Goal: Obtain resource: Download file/media

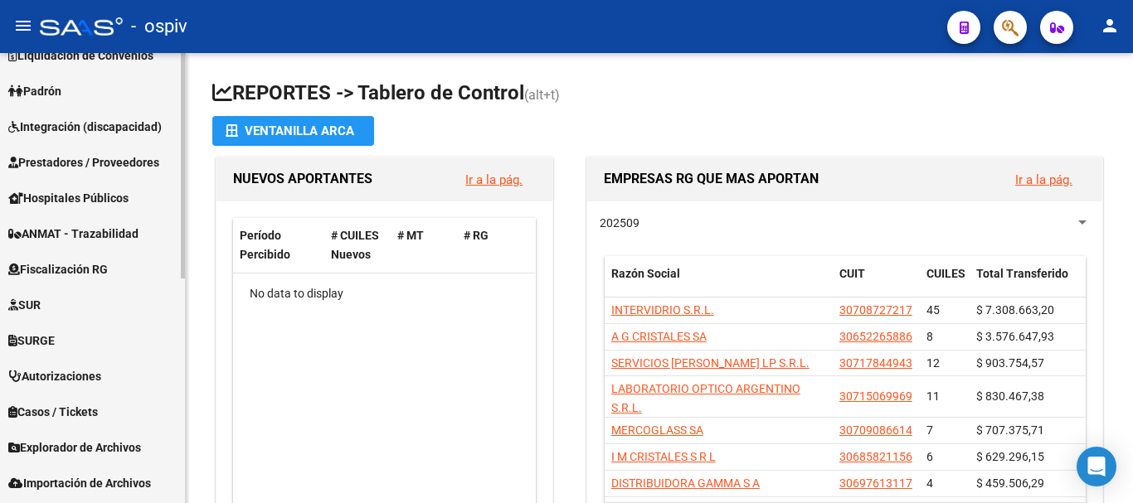
scroll to position [448, 0]
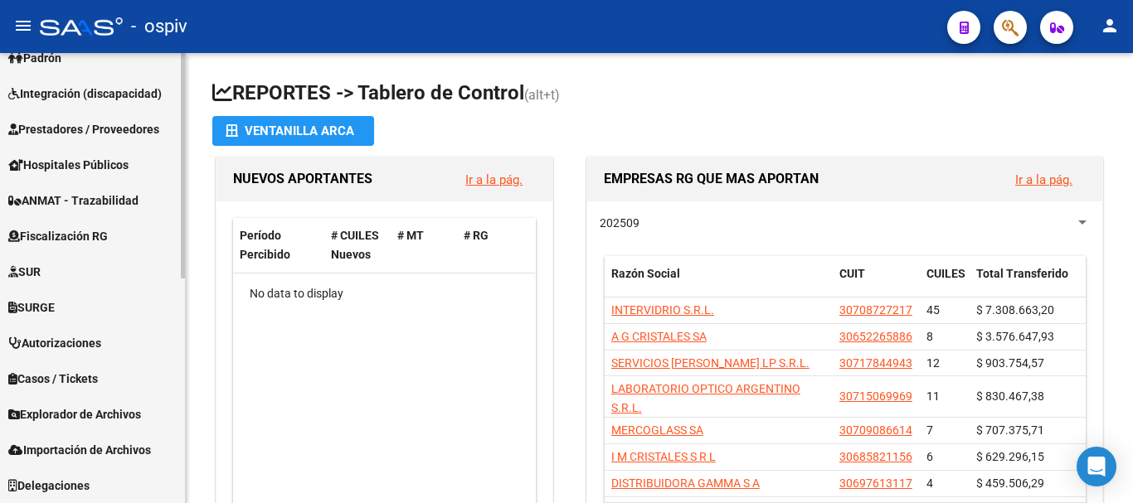
click at [72, 418] on span "Explorador de Archivos" at bounding box center [74, 415] width 133 height 18
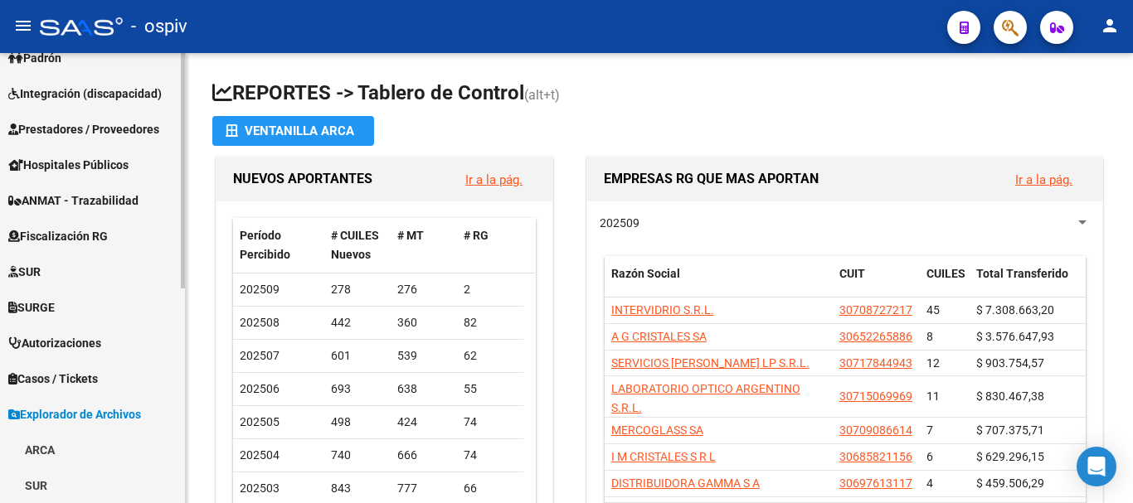
click at [42, 447] on link "ARCA" at bounding box center [92, 450] width 185 height 36
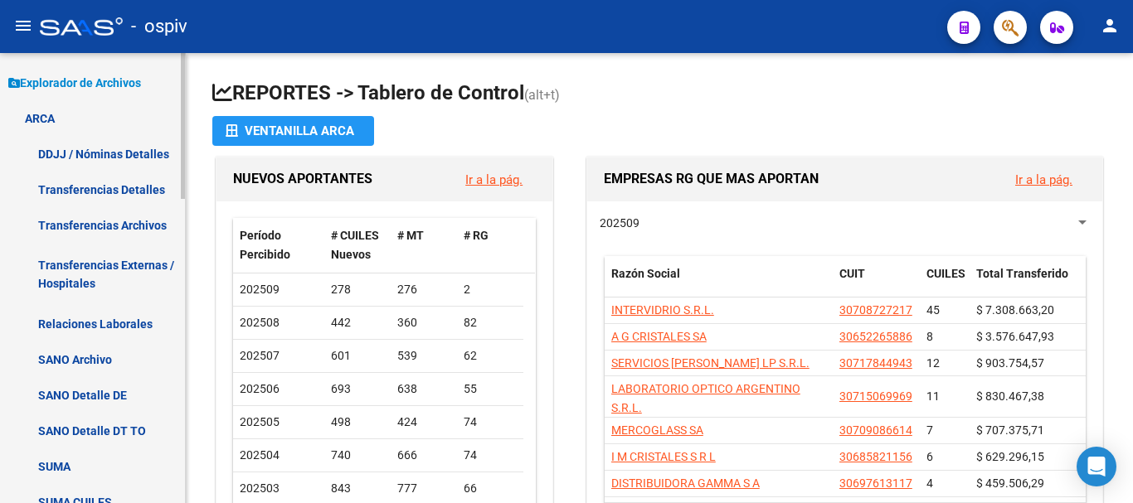
scroll to position [447, 0]
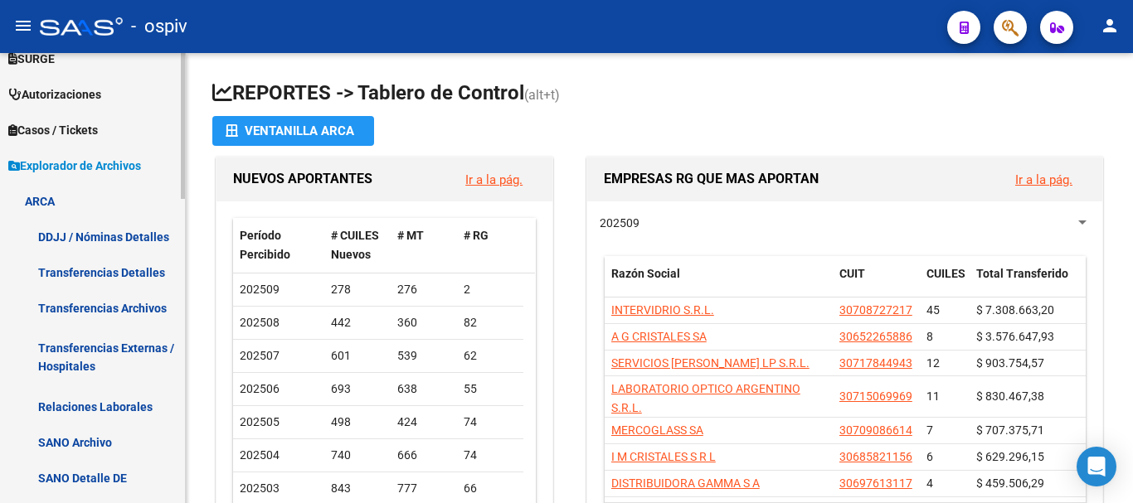
click at [142, 270] on link "Transferencias Detalles" at bounding box center [92, 273] width 185 height 36
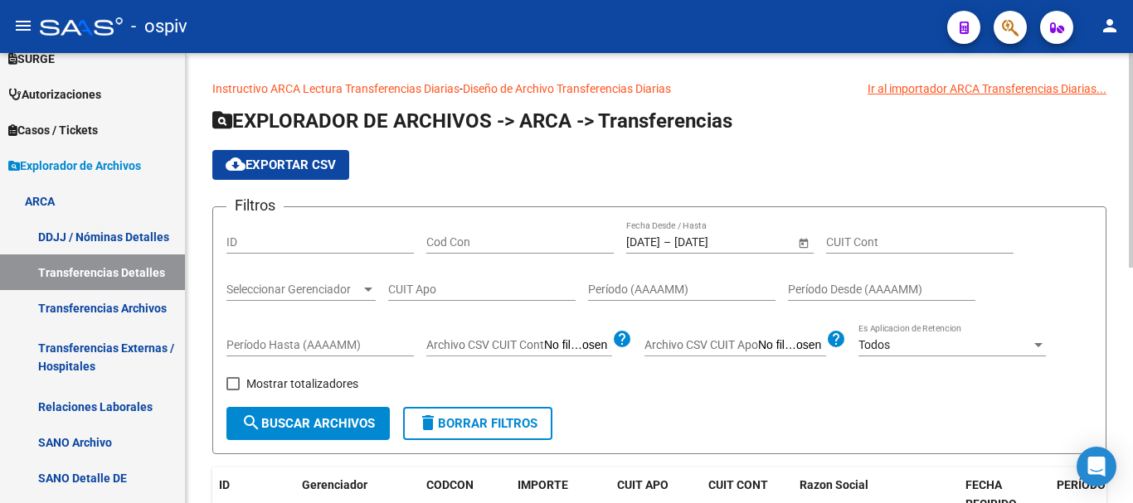
click at [713, 237] on input "[DATE]" at bounding box center [714, 243] width 81 height 14
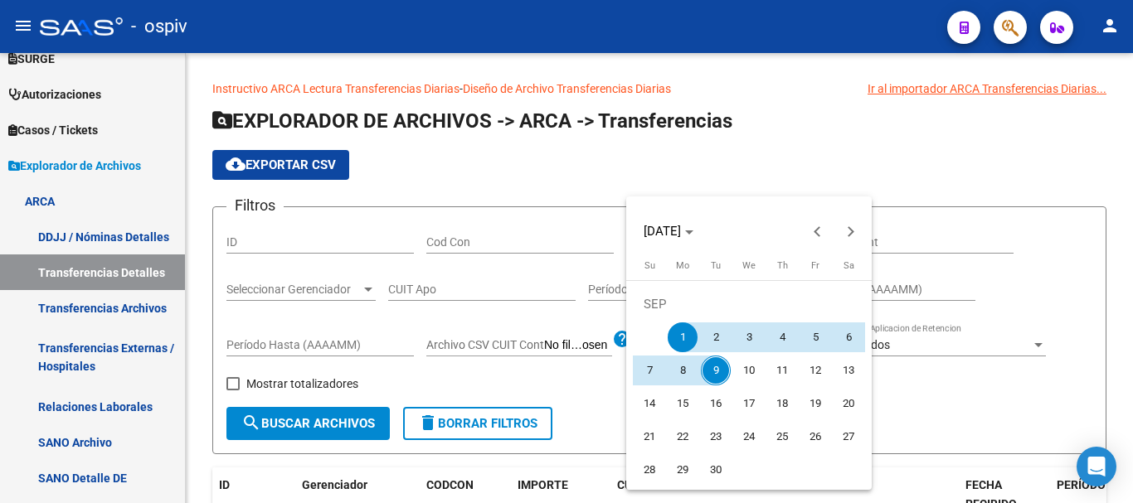
click at [708, 373] on span "9" at bounding box center [716, 371] width 30 height 30
type input "[DATE]"
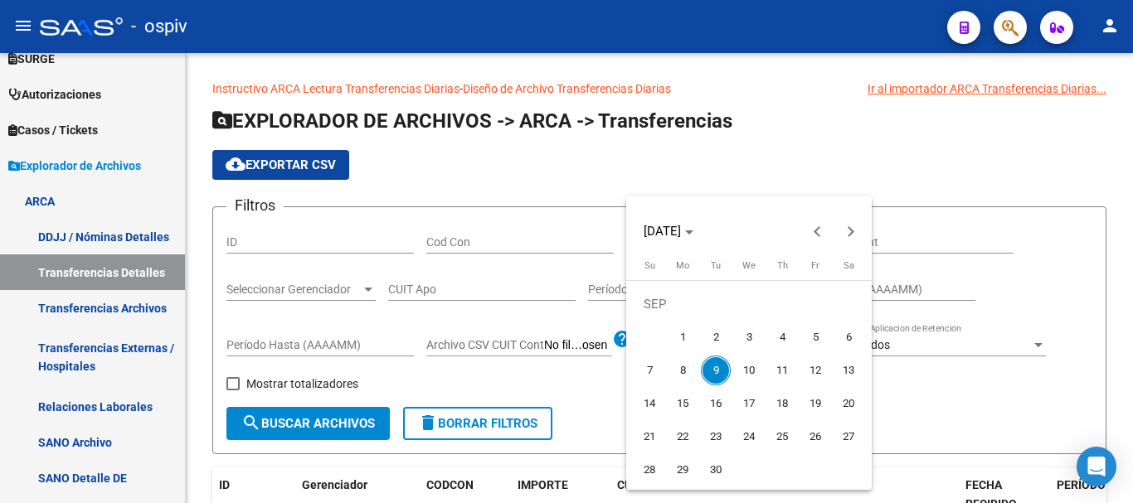
click at [708, 373] on span "9" at bounding box center [716, 371] width 30 height 30
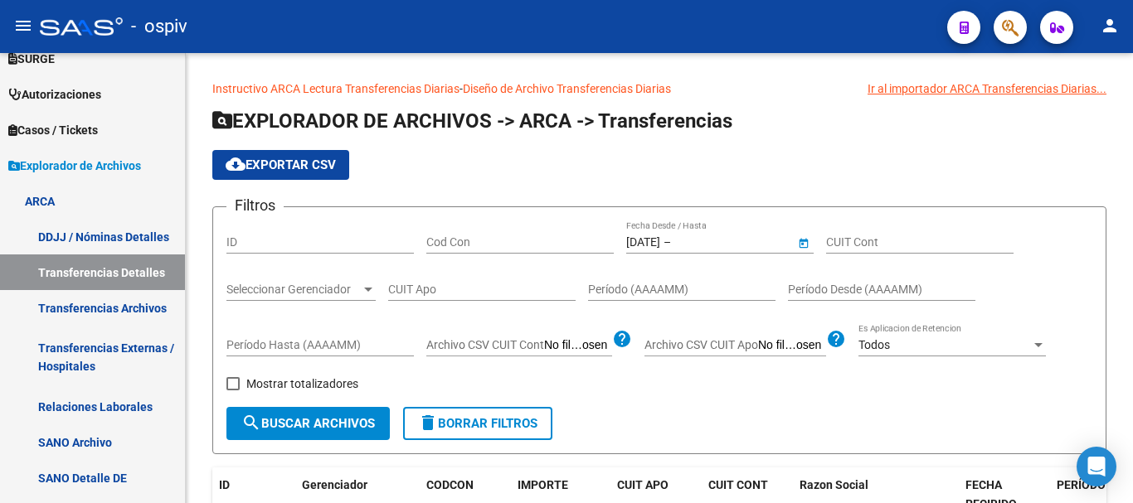
type input "[DATE]"
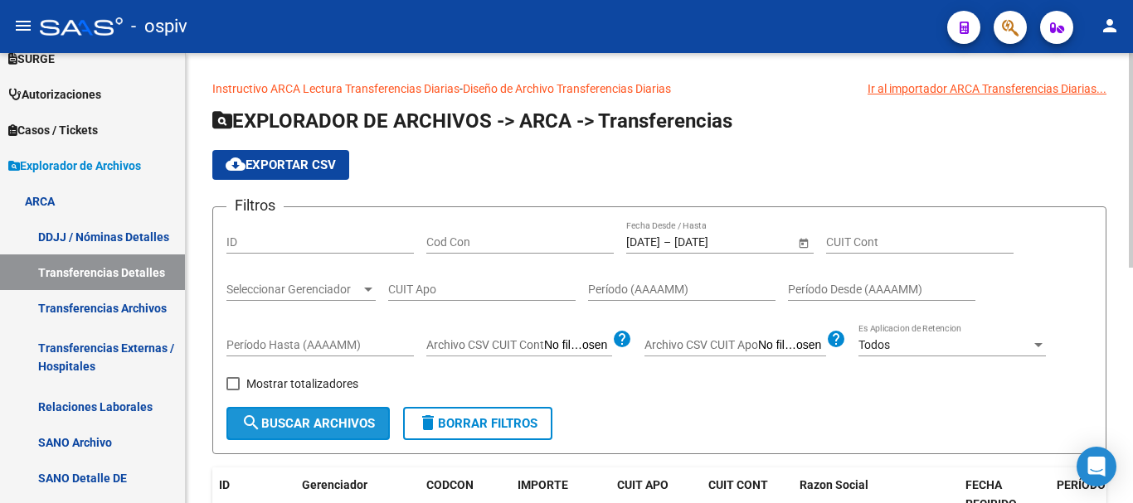
click at [298, 426] on span "search Buscar Archivos" at bounding box center [308, 423] width 134 height 15
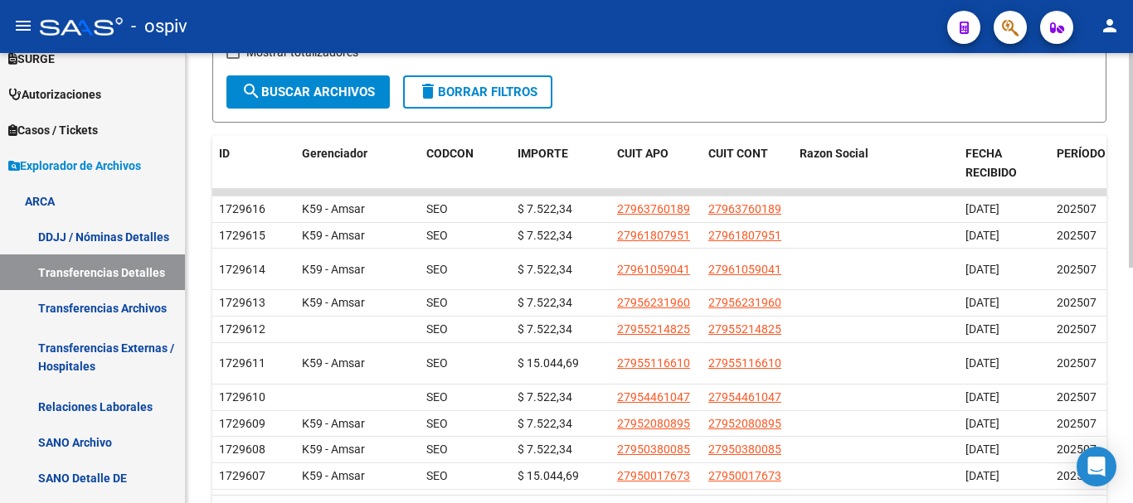
scroll to position [166, 0]
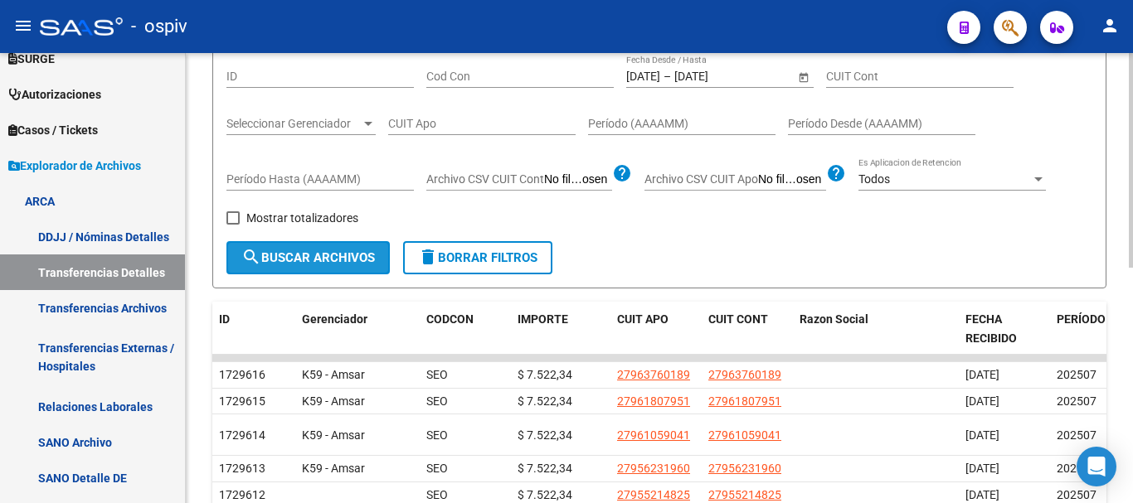
click at [275, 254] on span "search Buscar Archivos" at bounding box center [308, 257] width 134 height 15
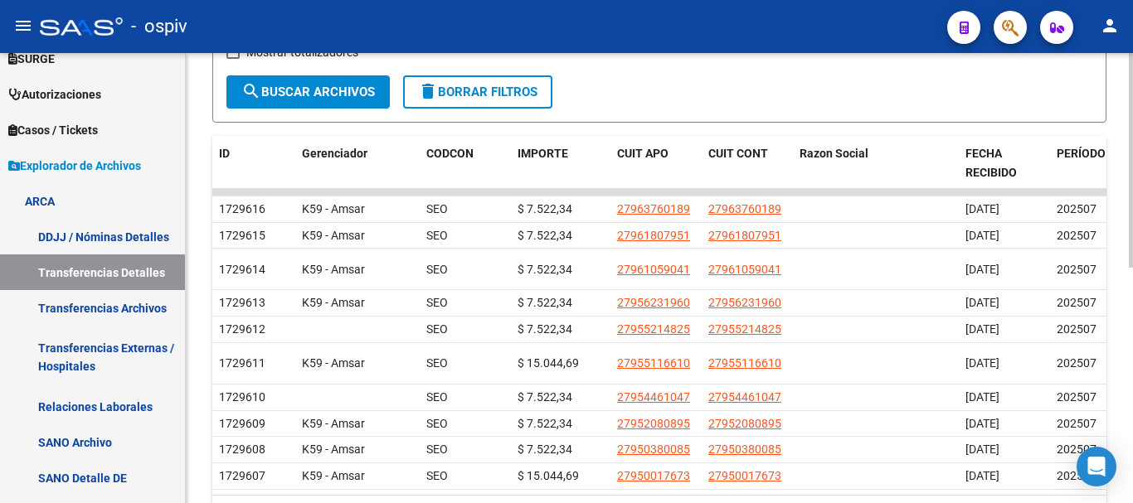
scroll to position [0, 0]
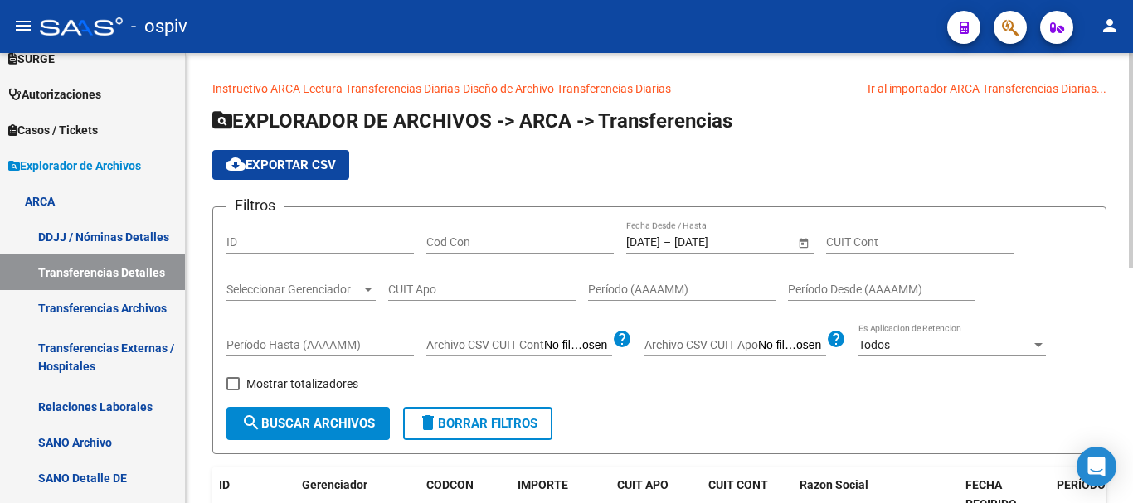
click at [275, 160] on span "cloud_download Exportar CSV" at bounding box center [281, 165] width 110 height 15
